Goal: Complete application form: Complete application form

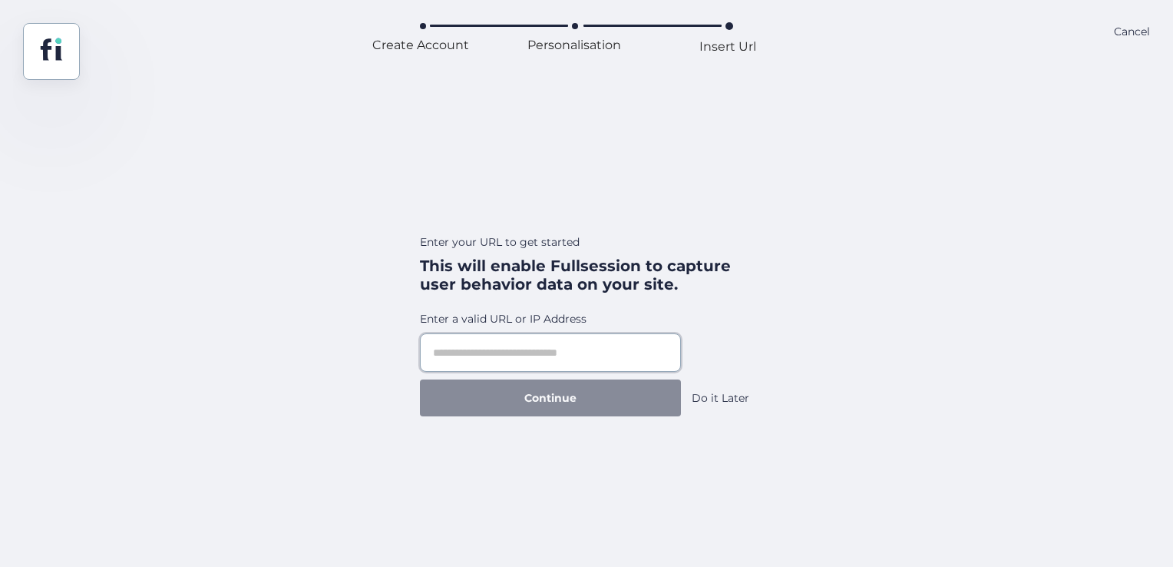
click at [596, 352] on input "text" at bounding box center [550, 352] width 261 height 38
paste input "**********"
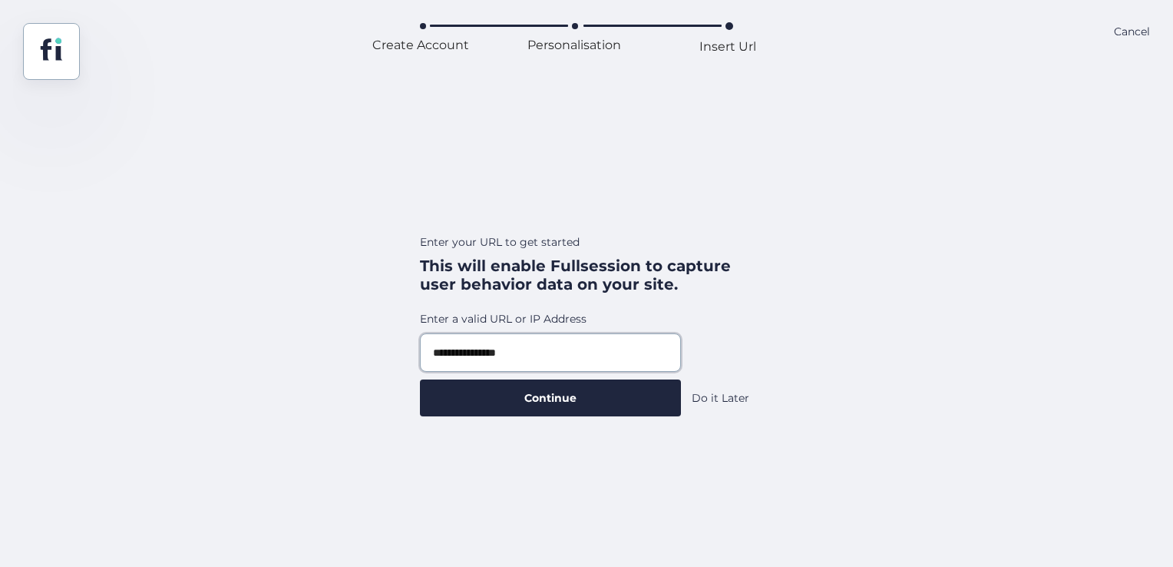
type input "**********"
click at [420, 379] on button "Continue" at bounding box center [550, 397] width 261 height 37
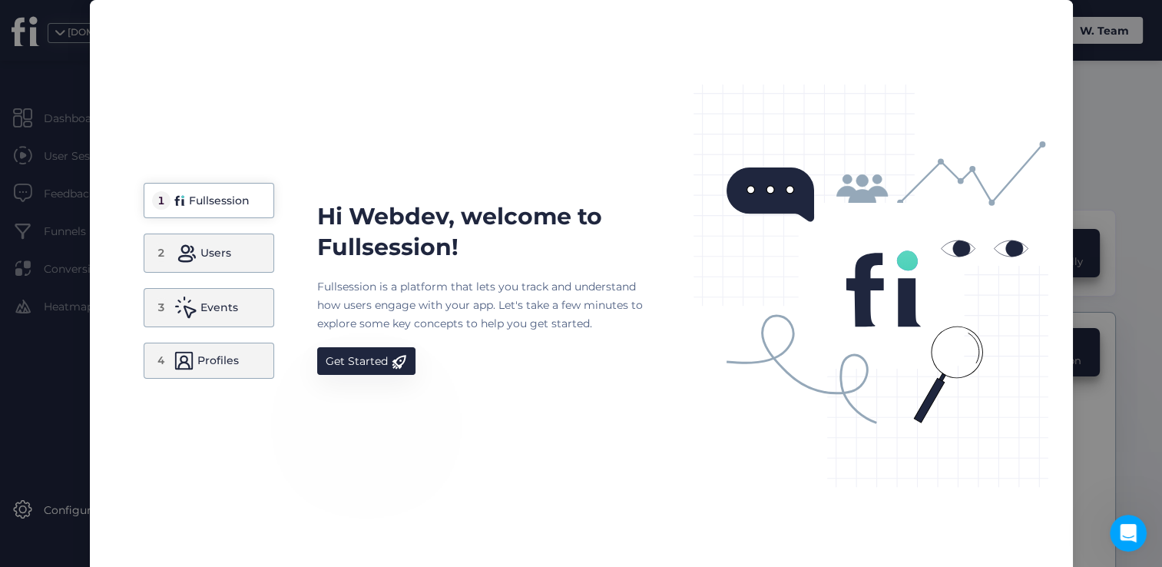
click at [1105, 100] on nz-modal-container "1 Fullsession 2 Users 3 Events 4 Profiles Hi Webdev, welcome to Fullsession! Fu…" at bounding box center [581, 283] width 1162 height 567
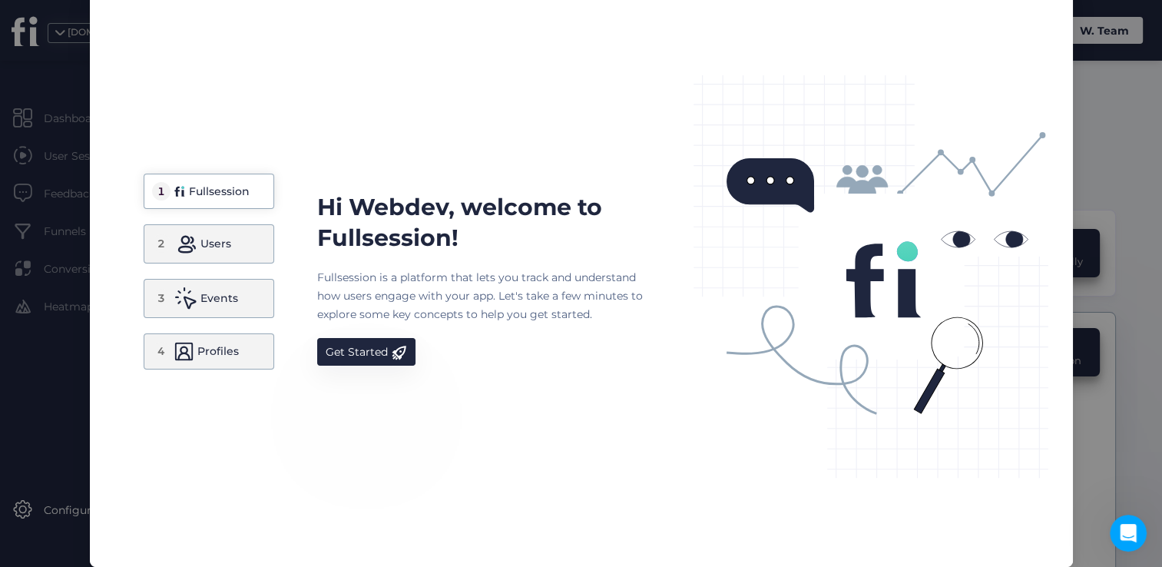
click at [70, 402] on nz-modal-container "1 Fullsession 2 Users 3 Events 4 Profiles Hi Webdev, welcome to Fullsession! Fu…" at bounding box center [581, 283] width 1162 height 567
click at [392, 346] on span at bounding box center [399, 352] width 15 height 15
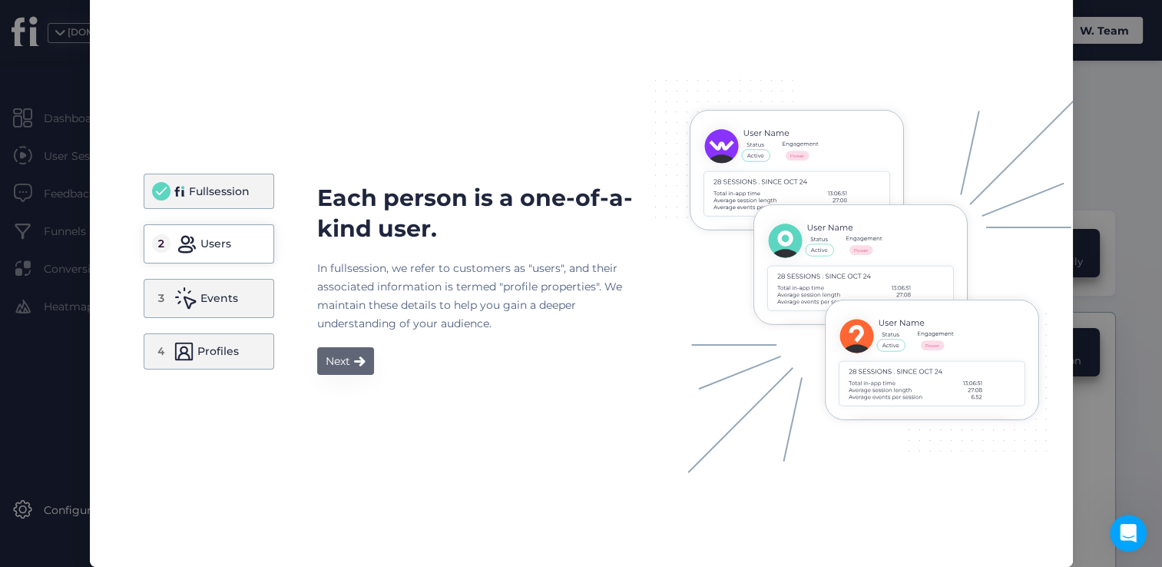
click at [334, 355] on div "Next" at bounding box center [338, 361] width 25 height 18
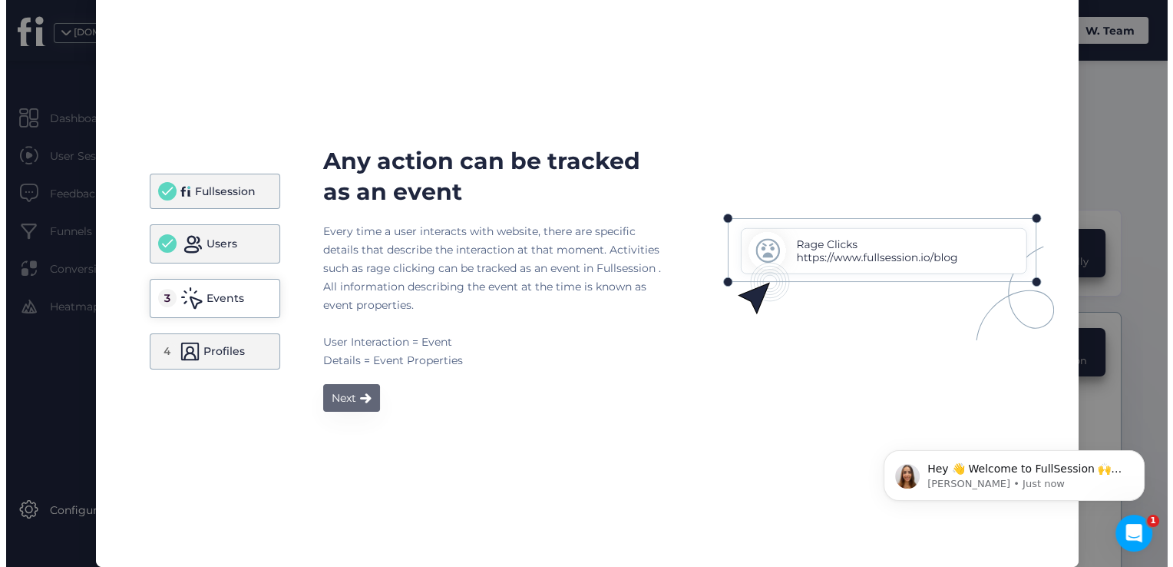
scroll to position [0, 0]
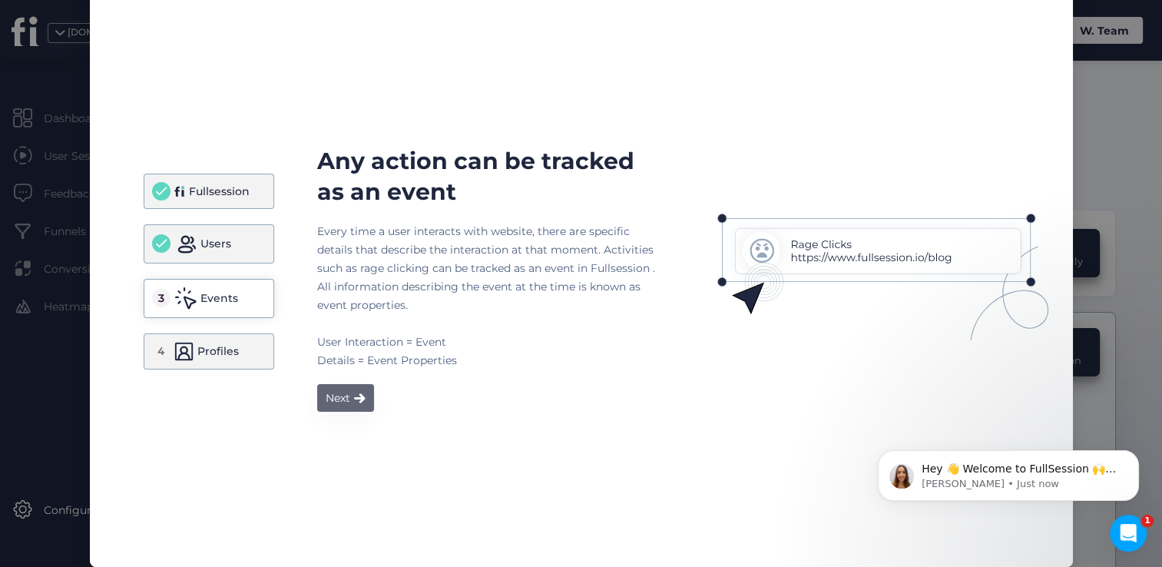
click at [331, 397] on div "Next" at bounding box center [338, 397] width 25 height 18
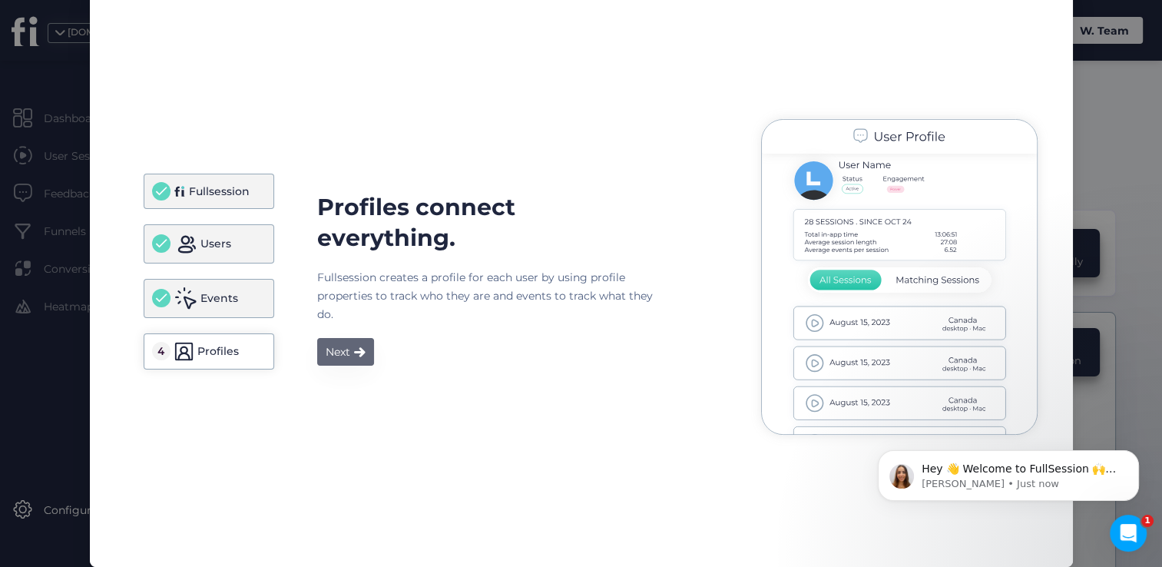
click at [340, 355] on div "Next" at bounding box center [338, 351] width 25 height 18
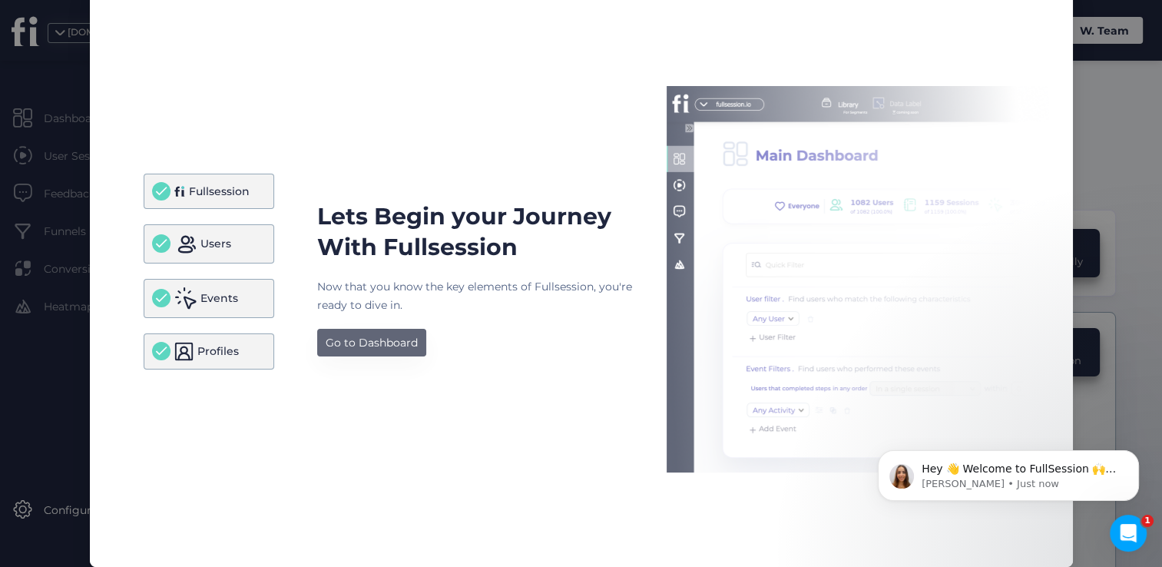
click at [340, 355] on button "Go to Dashboard" at bounding box center [371, 343] width 109 height 28
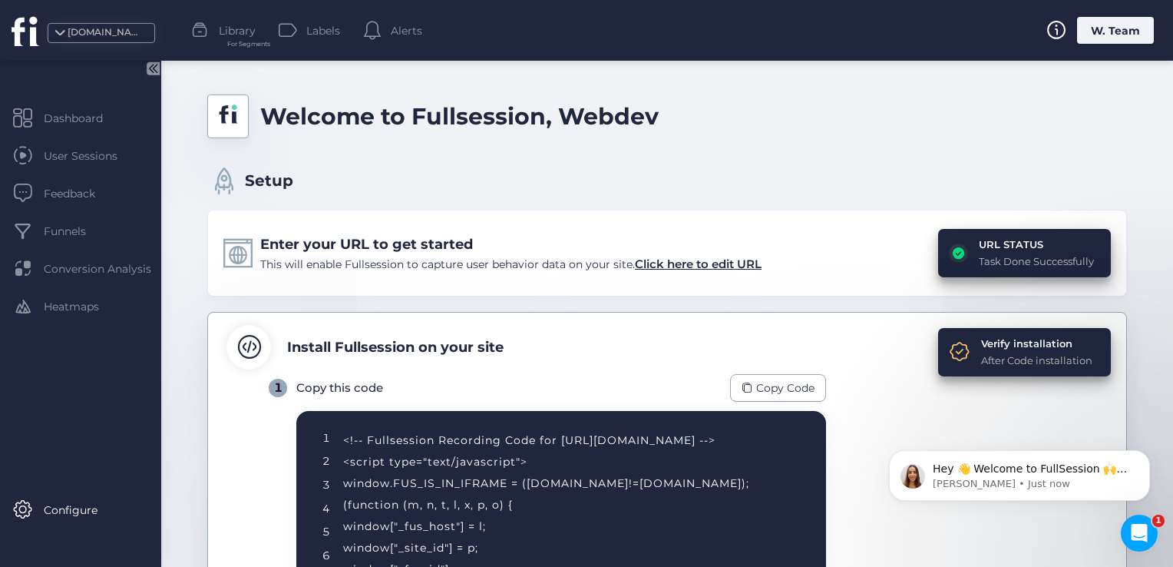
click at [1103, 35] on div "W. Team" at bounding box center [1115, 30] width 77 height 27
